Goal: Find contact information: Find contact information

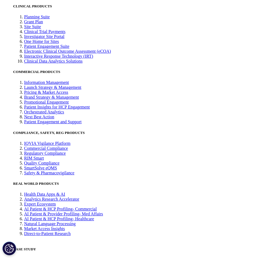
scroll to position [1501, 0]
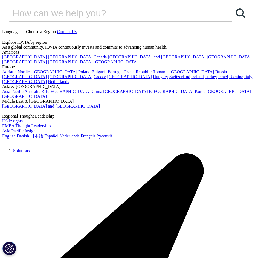
drag, startPoint x: 54, startPoint y: 128, endPoint x: 101, endPoint y: -1, distance: 137.3
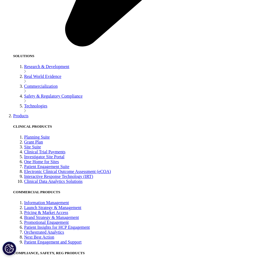
scroll to position [574, 0]
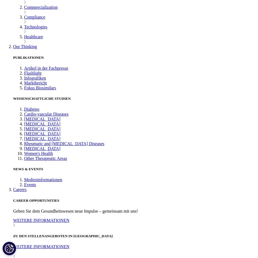
scroll to position [191, 0]
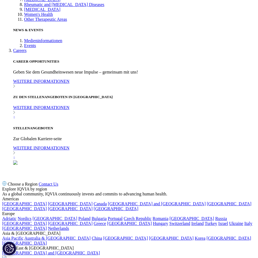
scroll to position [273, 0]
